Goal: Task Accomplishment & Management: Manage account settings

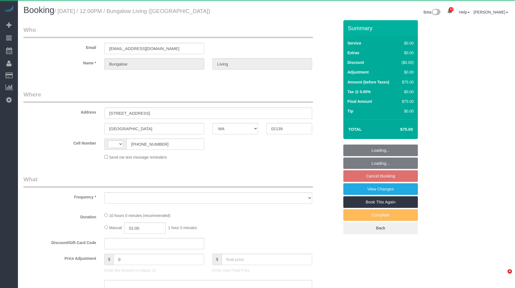
select select "MA"
select select "string:[GEOGRAPHIC_DATA]"
select select "object:1068"
select select "spot5"
select select "number:89"
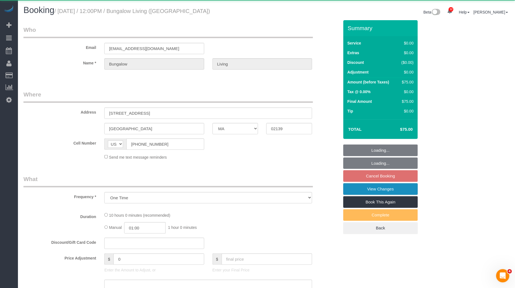
select select "number:90"
select select "number:15"
select select "number:7"
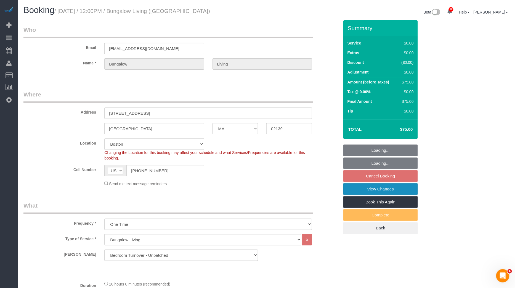
select select "object:1374"
select select "10"
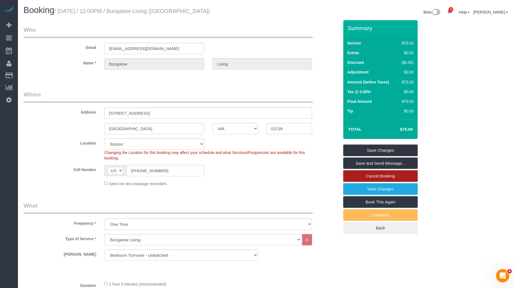
click at [385, 175] on link "Cancel Booking" at bounding box center [380, 176] width 75 height 12
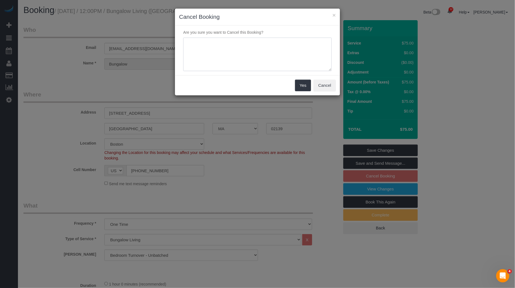
click at [238, 56] on textarea at bounding box center [257, 55] width 149 height 34
click at [234, 58] on textarea "To enrich screen reader interactions, please activate Accessibility in Grammarl…" at bounding box center [257, 55] width 149 height 34
paste textarea "Our team confirmed that it's canceled. The resident moved in already. Thank you"
type textarea "Bless: Our team confirmed that it's canceled. The resident moved in already. Th…"
click at [307, 87] on button "Yes" at bounding box center [303, 86] width 16 height 12
